Goal: Book appointment/travel/reservation

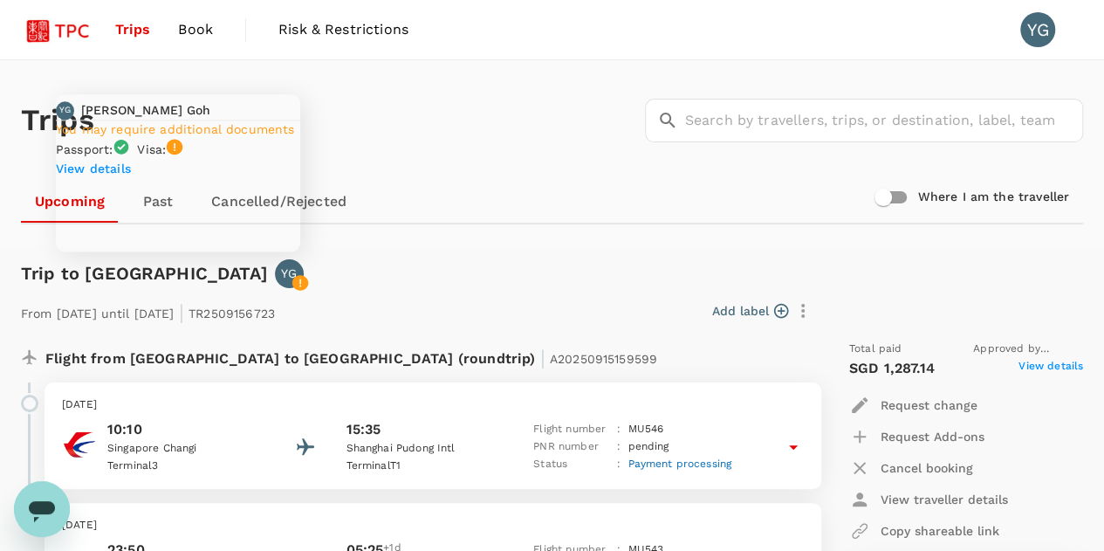
click at [131, 177] on p "View details" at bounding box center [178, 168] width 244 height 17
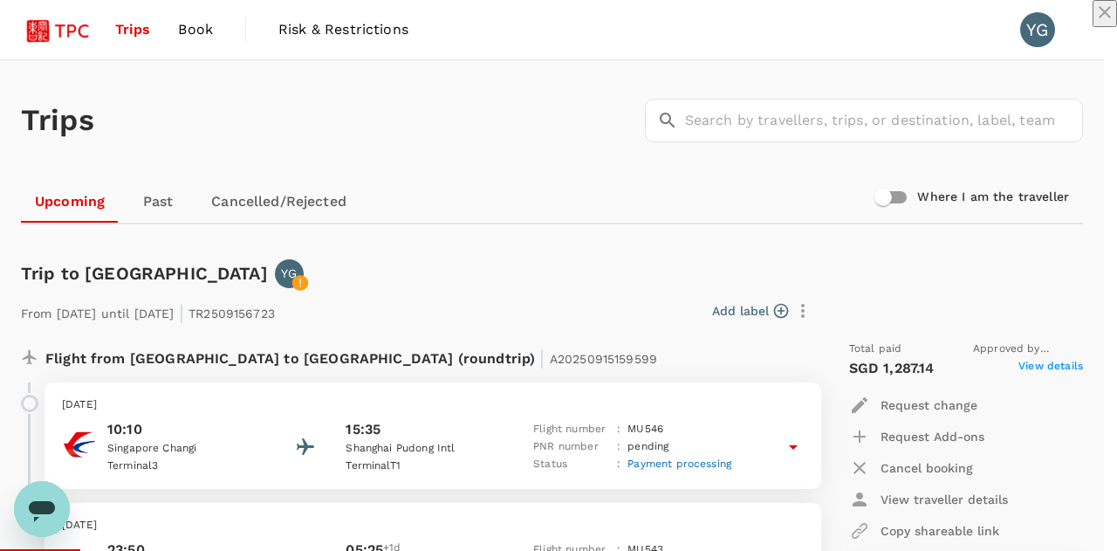
click at [1094, 23] on icon "close" at bounding box center [1104, 12] width 21 height 21
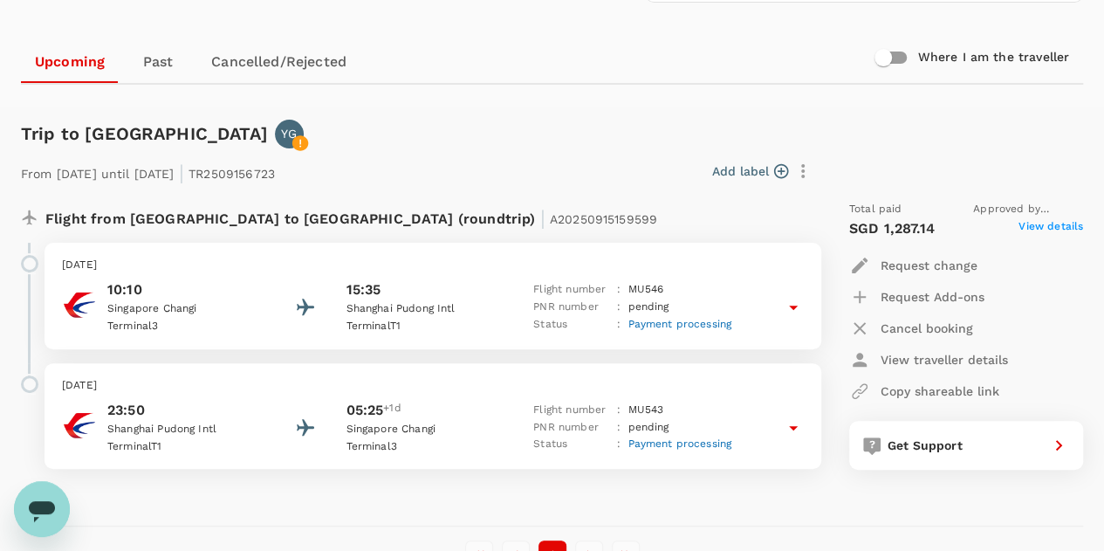
scroll to position [174, 0]
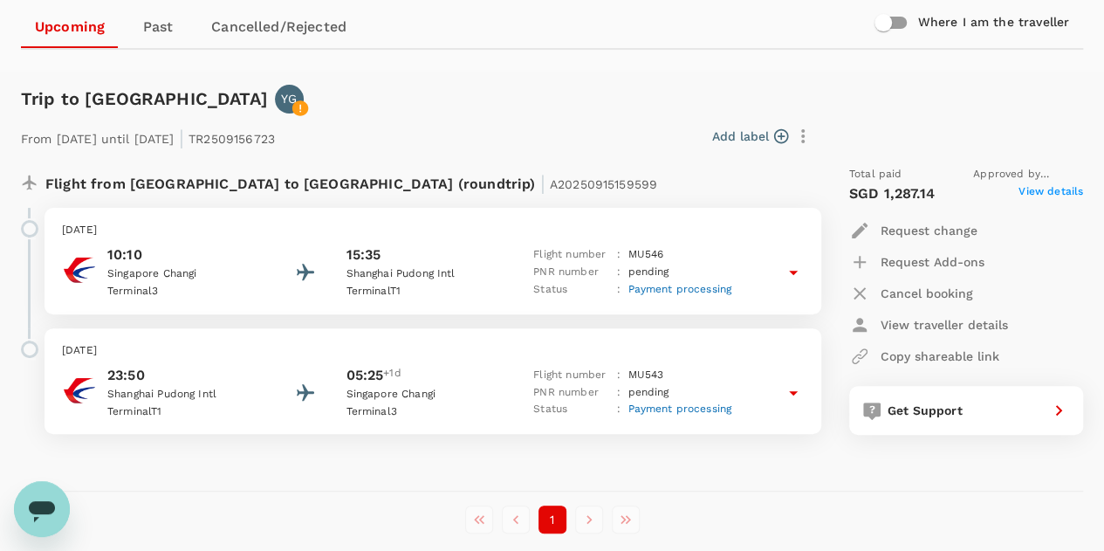
click at [792, 278] on icon at bounding box center [793, 272] width 21 height 21
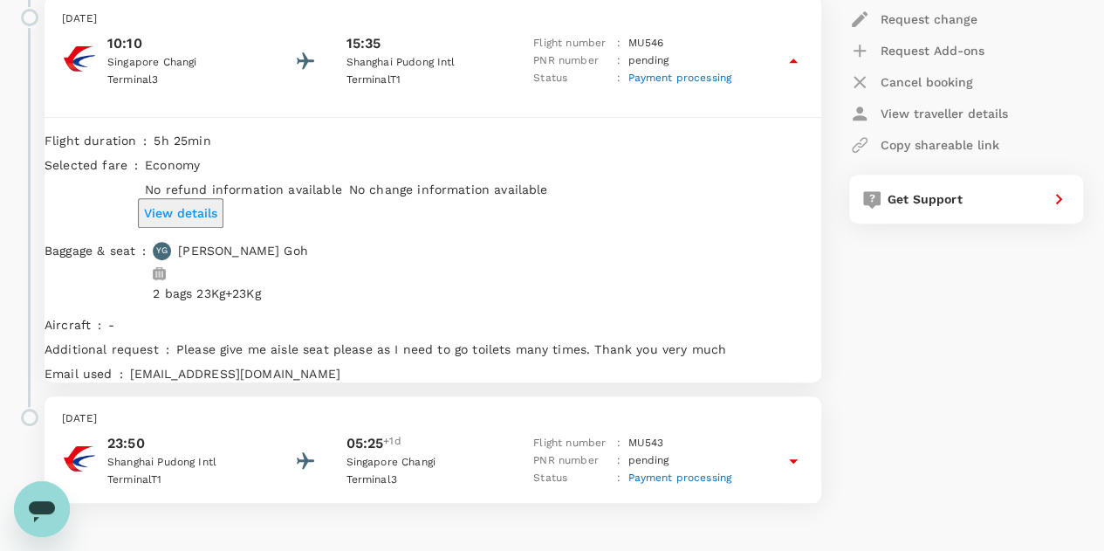
scroll to position [436, 0]
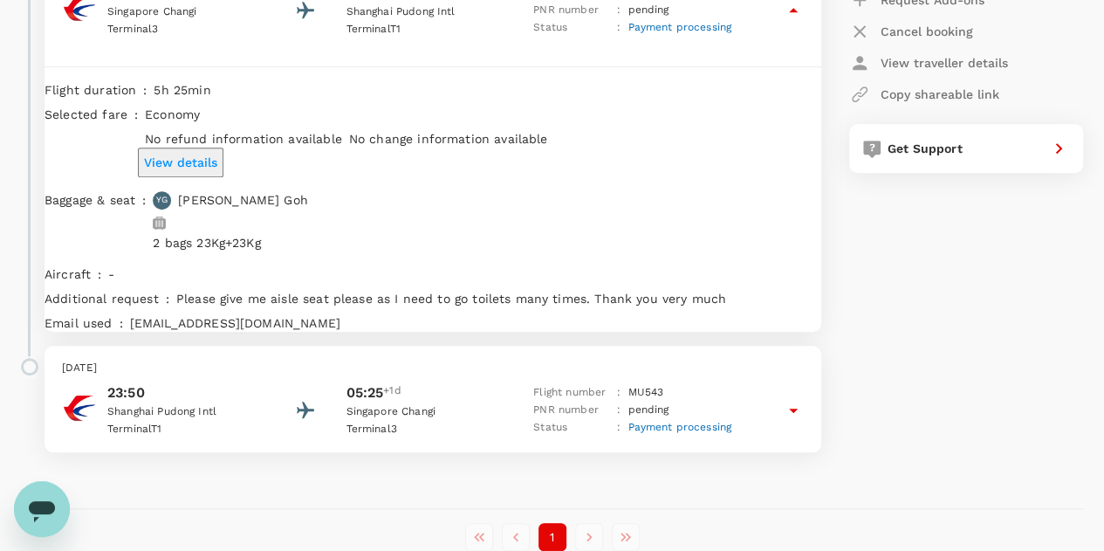
click at [794, 411] on icon at bounding box center [793, 410] width 21 height 21
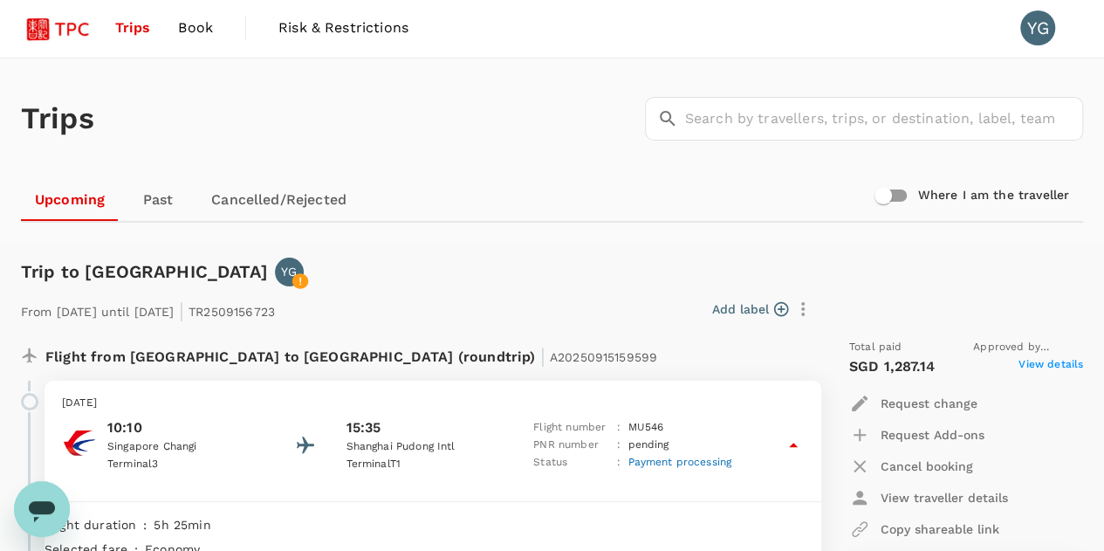
scroll to position [0, 0]
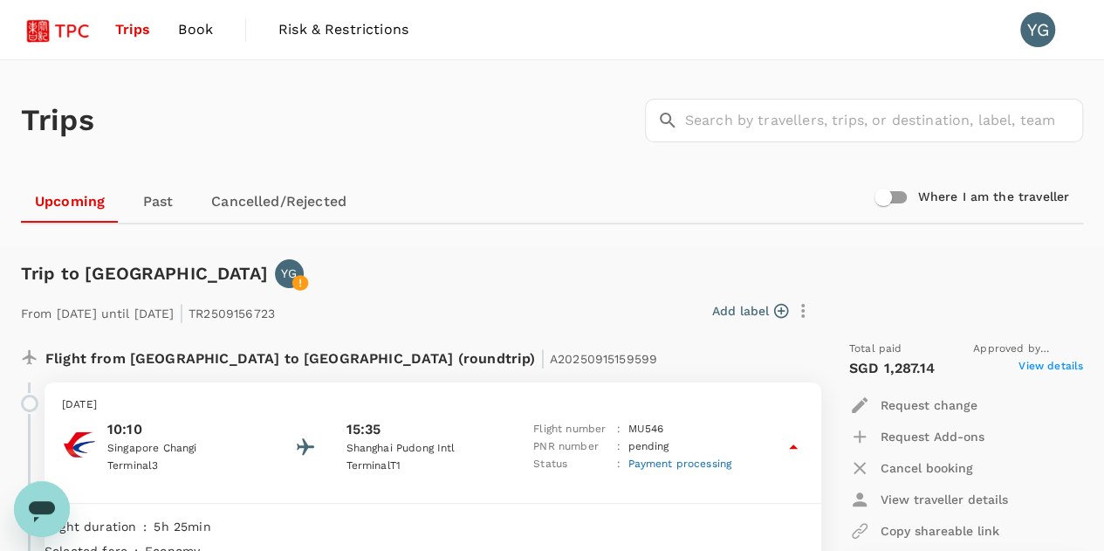
click at [186, 22] on span "Book" at bounding box center [195, 29] width 35 height 21
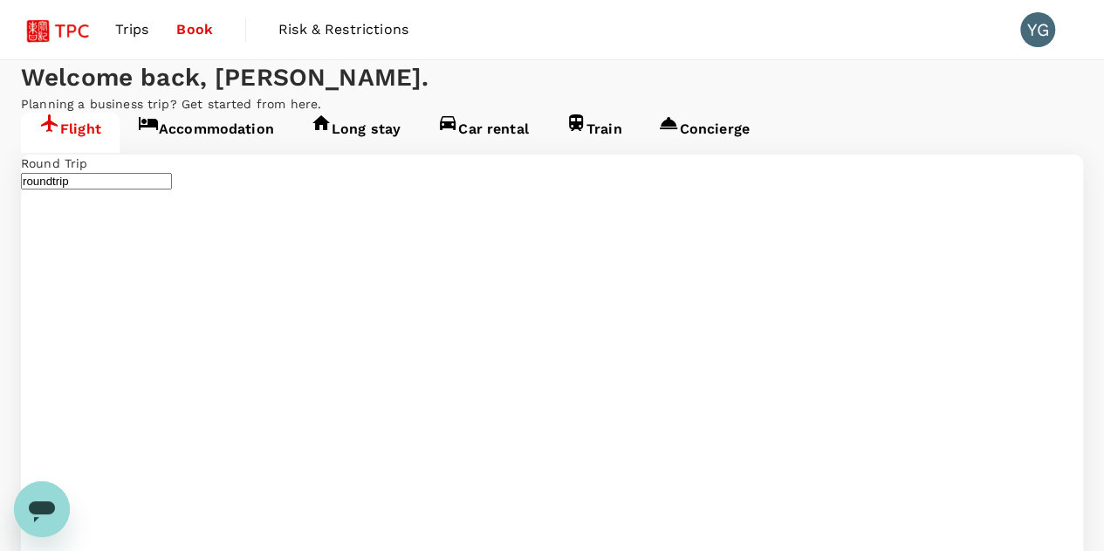
type input "undefined, undefined (any)"
type input "Singapore Changi (SIN)"
type input "Shanghai Pudong Intl (PVG)"
click at [122, 29] on span "Trips" at bounding box center [132, 29] width 34 height 21
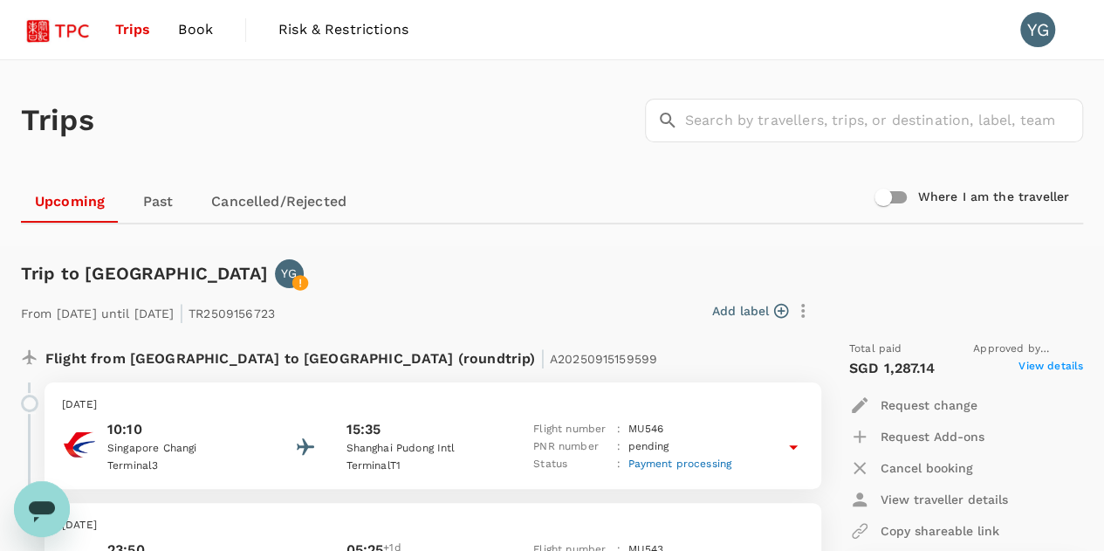
click at [903, 198] on input "Where I am the traveller" at bounding box center [882, 197] width 99 height 33
checkbox input "true"
